Goal: Task Accomplishment & Management: Complete application form

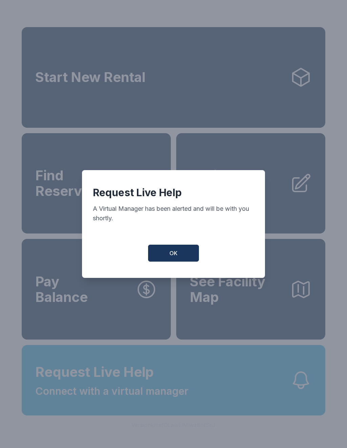
click at [188, 258] on button "OK" at bounding box center [173, 252] width 51 height 17
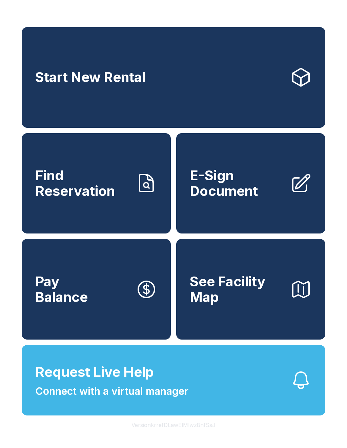
click at [172, 390] on span "Request Live Help Connect with a virtual manager" at bounding box center [111, 380] width 153 height 37
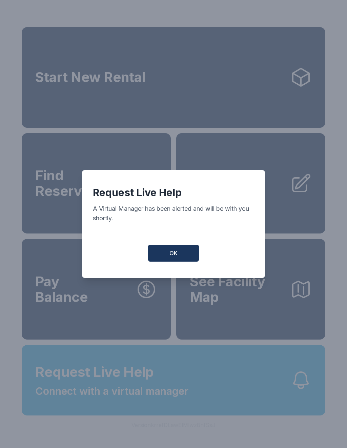
click at [174, 248] on button "OK" at bounding box center [173, 252] width 51 height 17
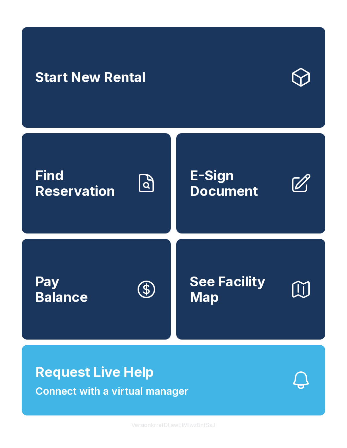
click at [240, 188] on span "E-Sign Document" at bounding box center [237, 183] width 95 height 31
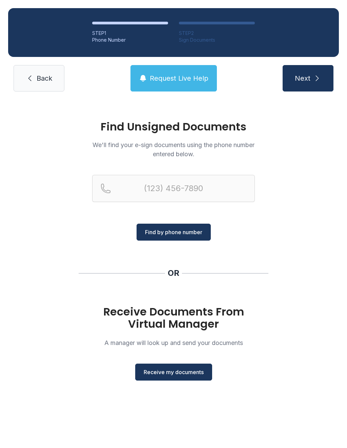
click at [178, 373] on span "Receive my documents" at bounding box center [174, 372] width 60 height 8
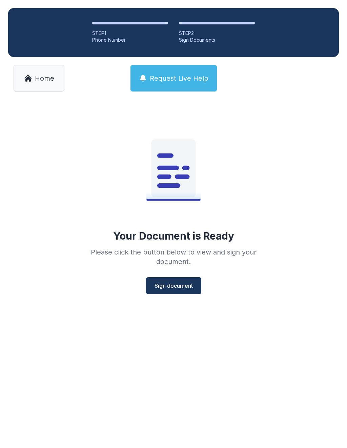
click at [173, 289] on span "Sign document" at bounding box center [173, 285] width 38 height 8
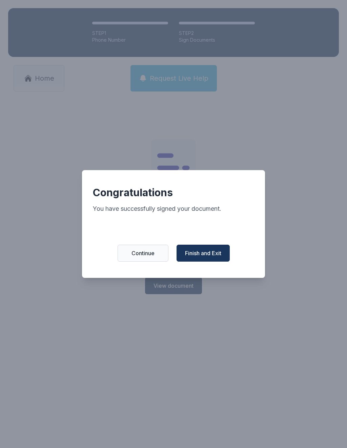
click at [200, 257] on span "Finish and Exit" at bounding box center [203, 253] width 36 height 8
